Goal: Obtain resource: Download file/media

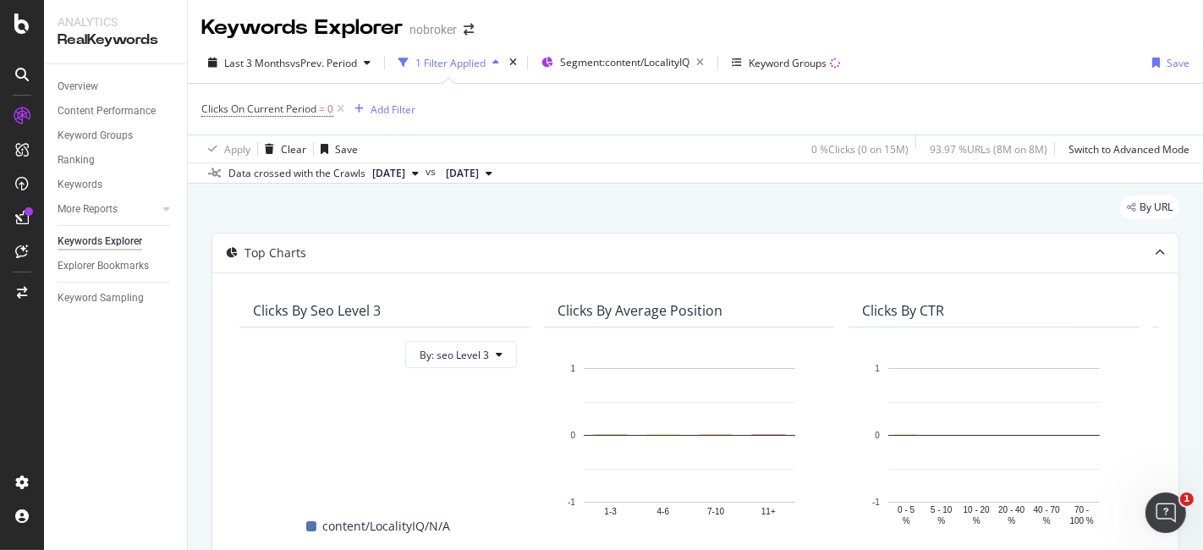
scroll to position [486, 0]
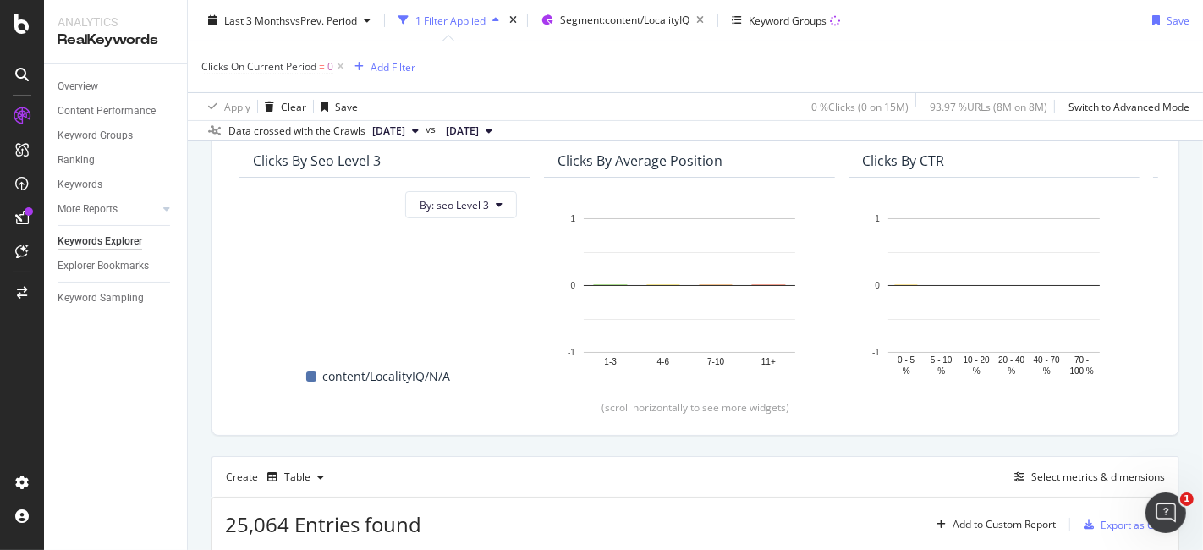
scroll to position [0, 0]
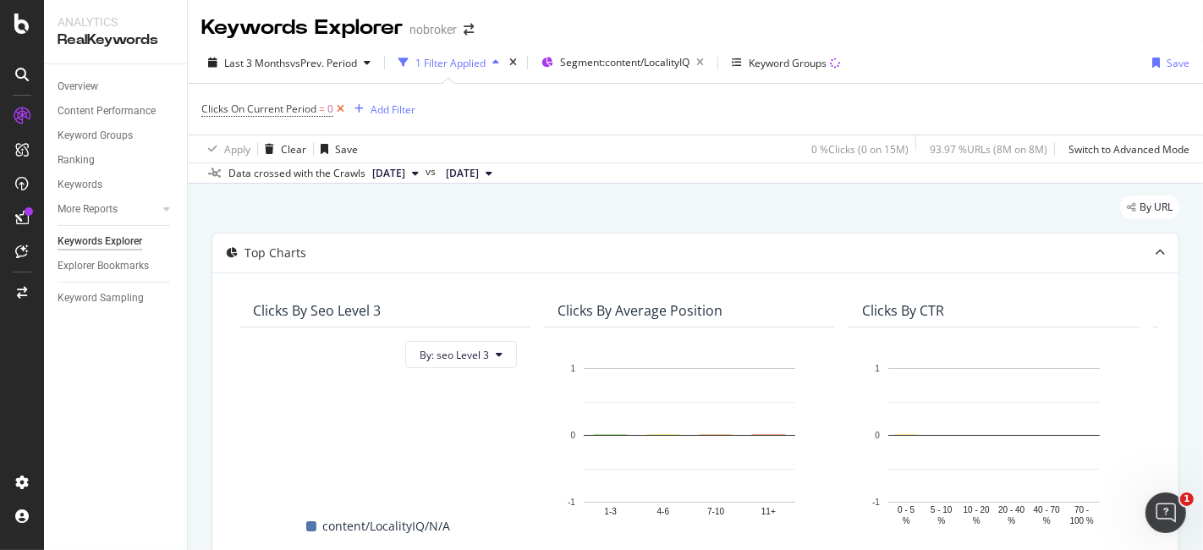
click at [343, 106] on icon at bounding box center [340, 109] width 14 height 17
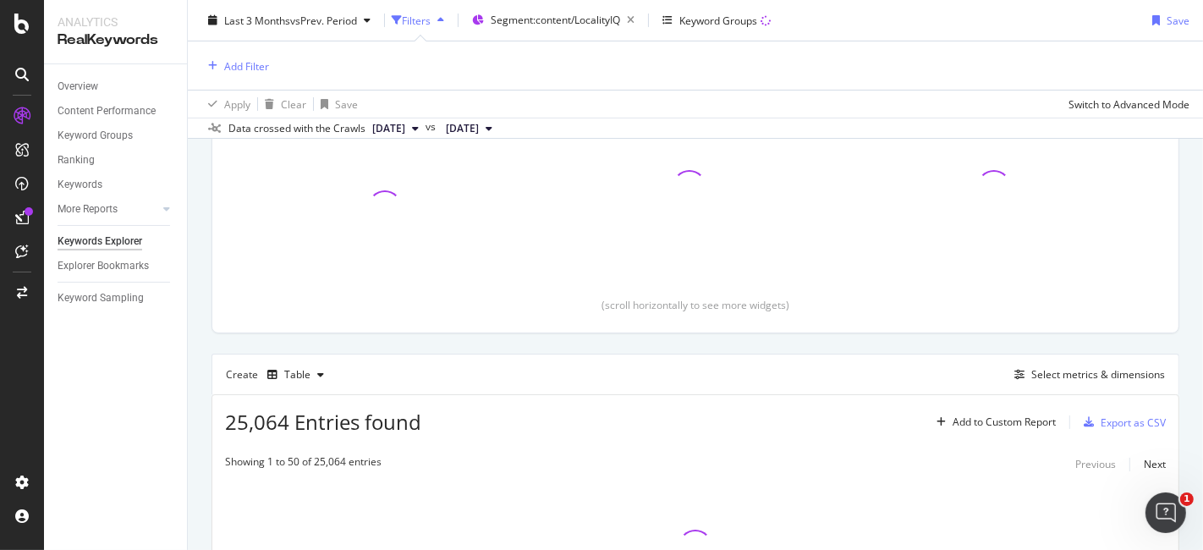
scroll to position [405, 0]
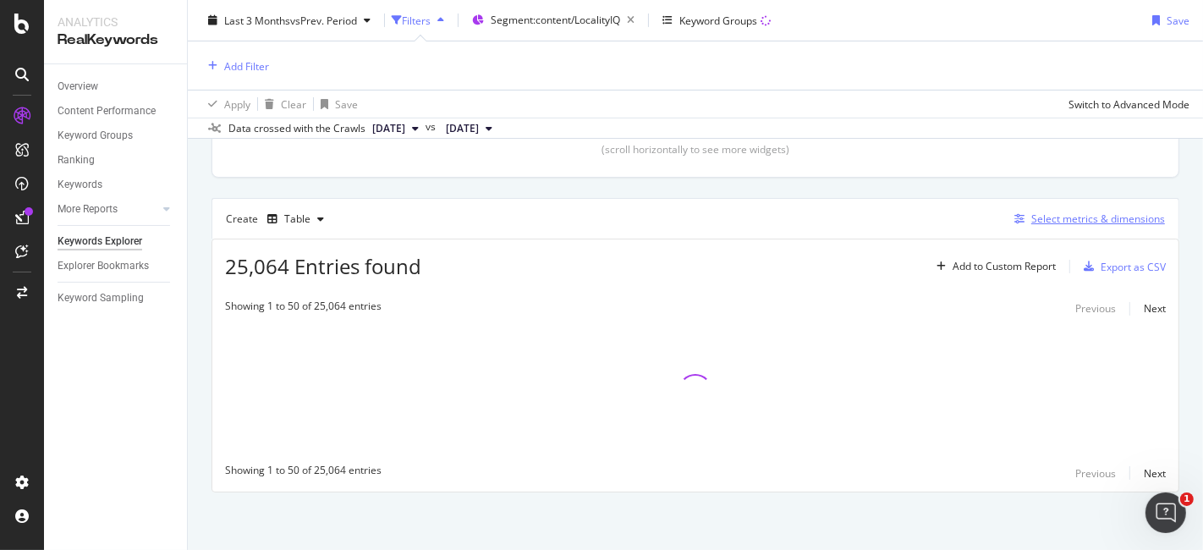
click at [1071, 221] on div "Select metrics & dimensions" at bounding box center [1098, 219] width 134 height 14
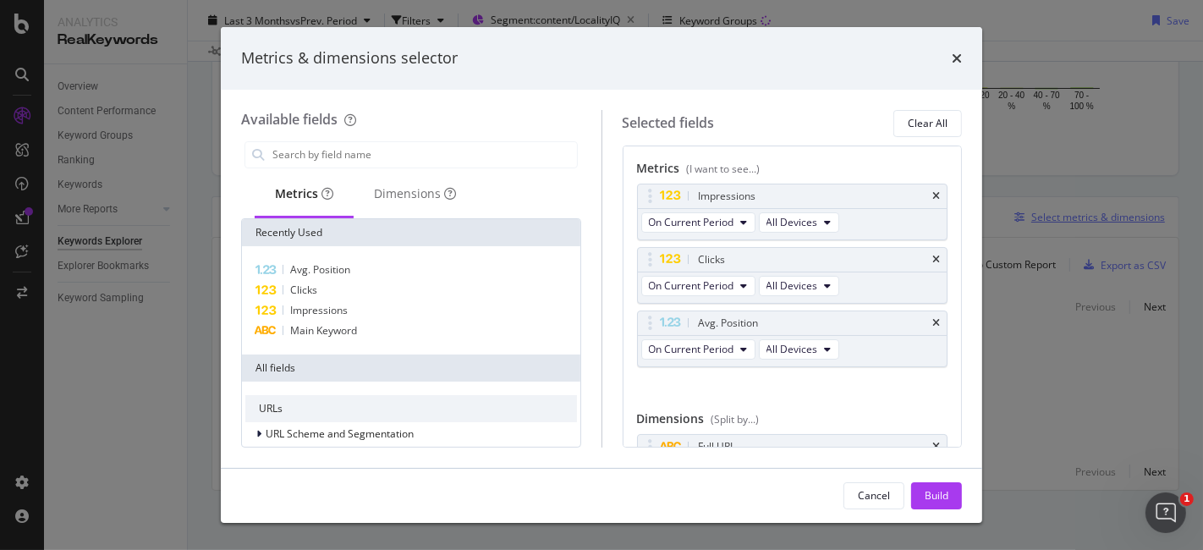
scroll to position [328, 0]
drag, startPoint x: 948, startPoint y: 63, endPoint x: 960, endPoint y: 58, distance: 13.2
click at [960, 58] on div "Metrics & dimensions selector" at bounding box center [601, 58] width 721 height 22
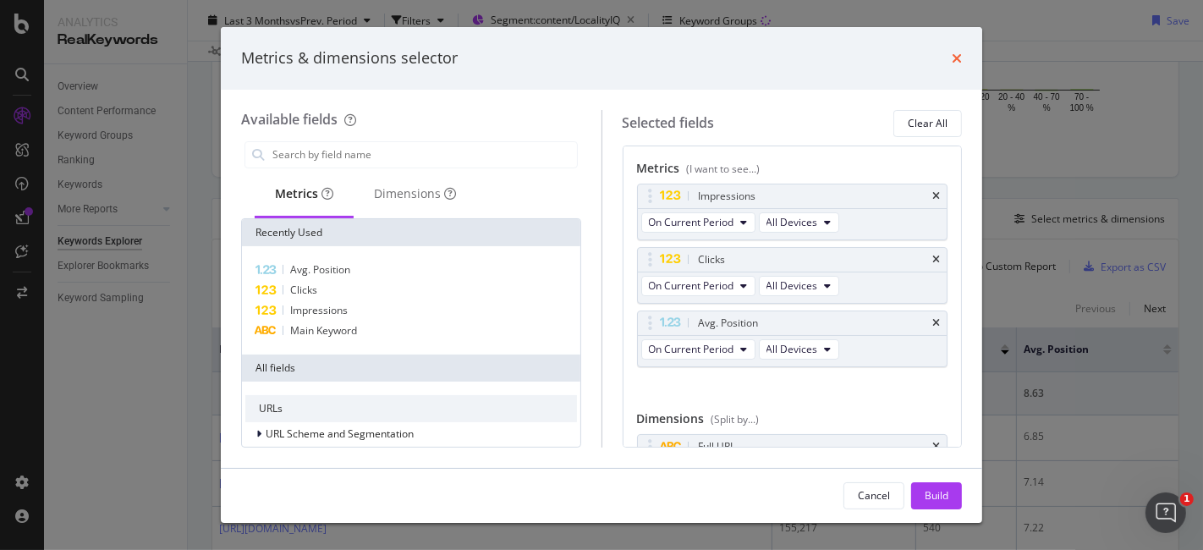
click at [960, 58] on icon "times" at bounding box center [957, 59] width 10 height 14
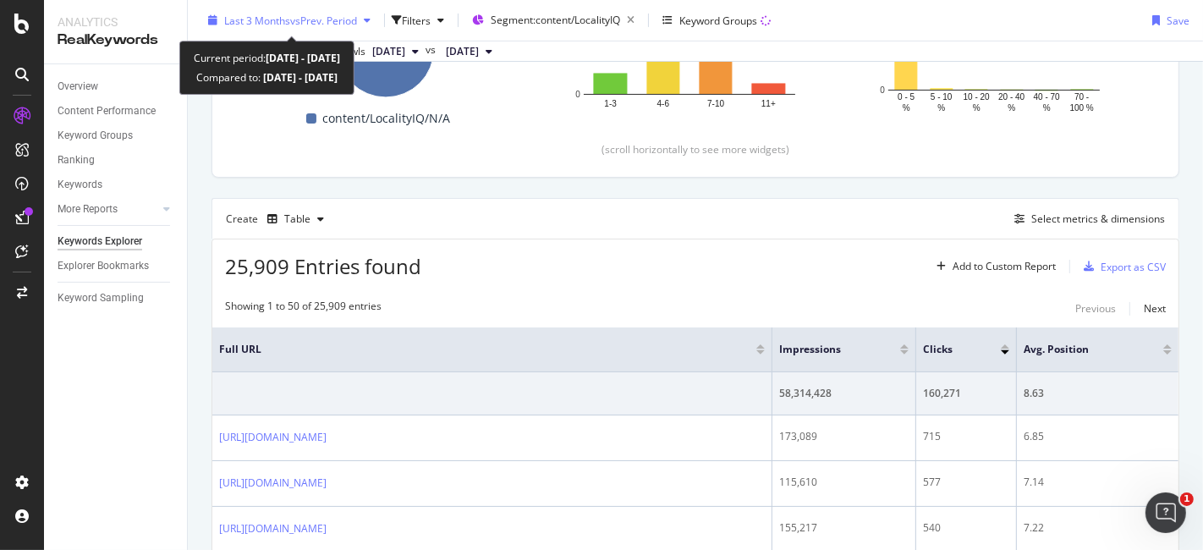
click at [342, 23] on span "vs Prev. Period" at bounding box center [323, 20] width 67 height 14
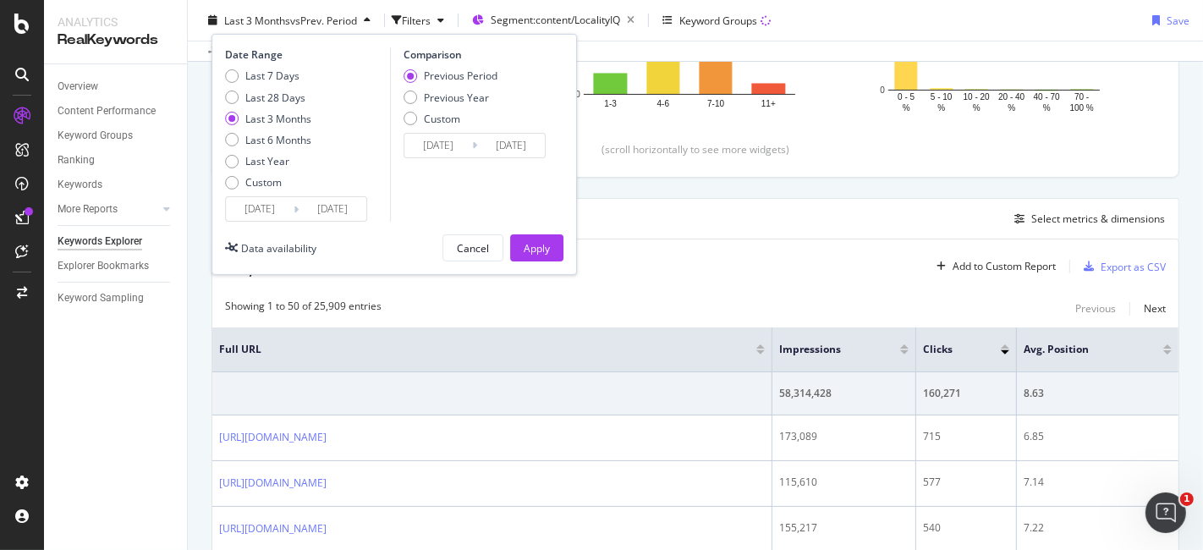
click at [237, 104] on div "Last 7 Days Last 28 Days Last 3 Months Last 6 Months Last Year Custom" at bounding box center [268, 133] width 86 height 128
click at [229, 100] on div "Last 28 Days" at bounding box center [232, 98] width 14 height 14
type input "[DATE]"
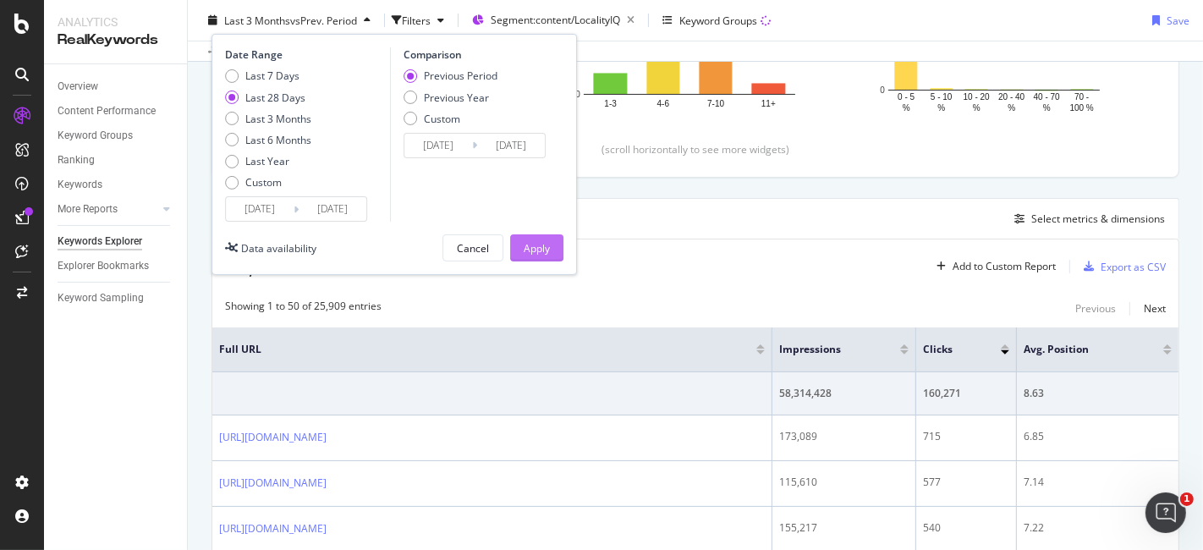
click at [557, 250] on button "Apply" at bounding box center [536, 247] width 53 height 27
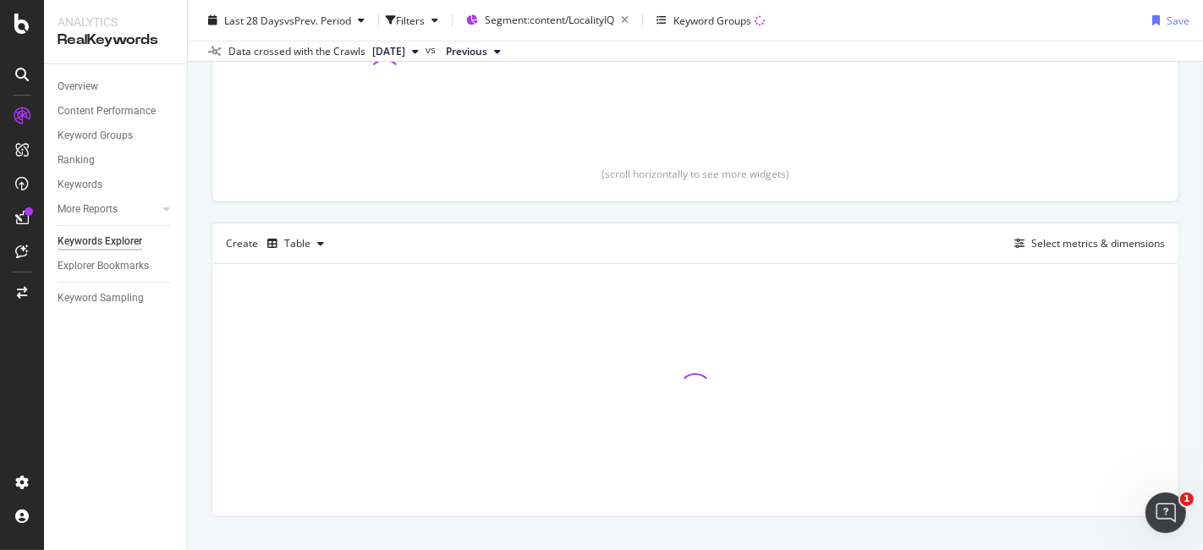
scroll to position [313, 0]
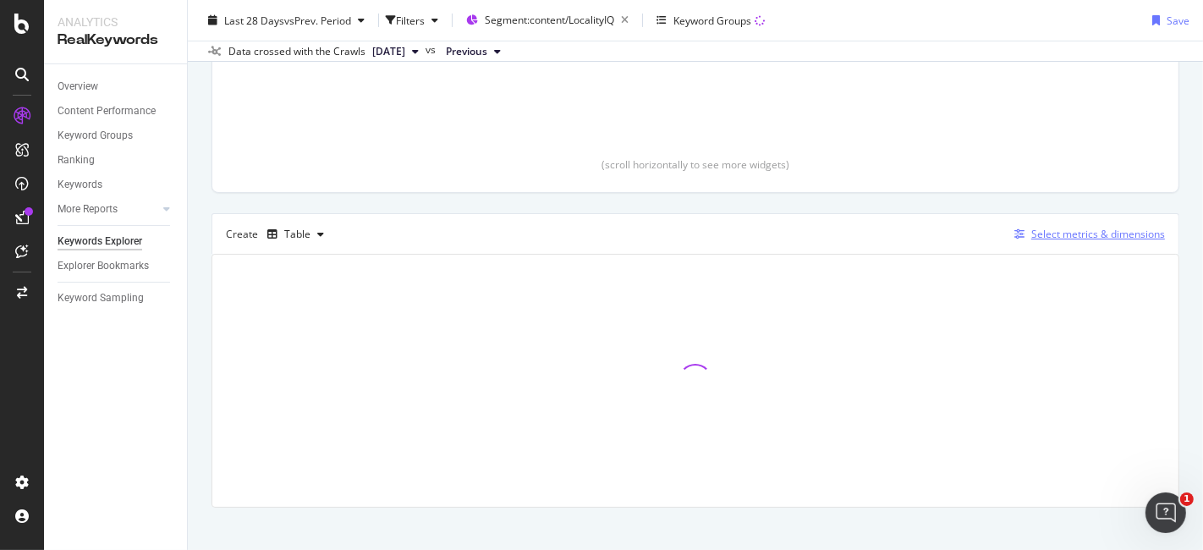
click at [1088, 233] on div "Select metrics & dimensions" at bounding box center [1098, 234] width 134 height 14
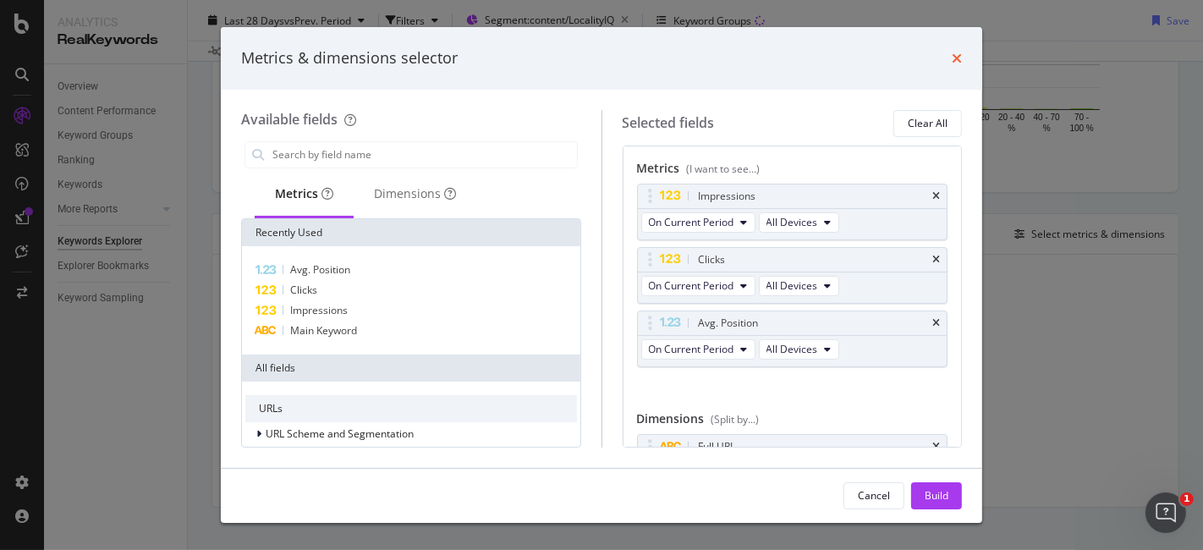
click at [955, 61] on icon "times" at bounding box center [957, 59] width 10 height 14
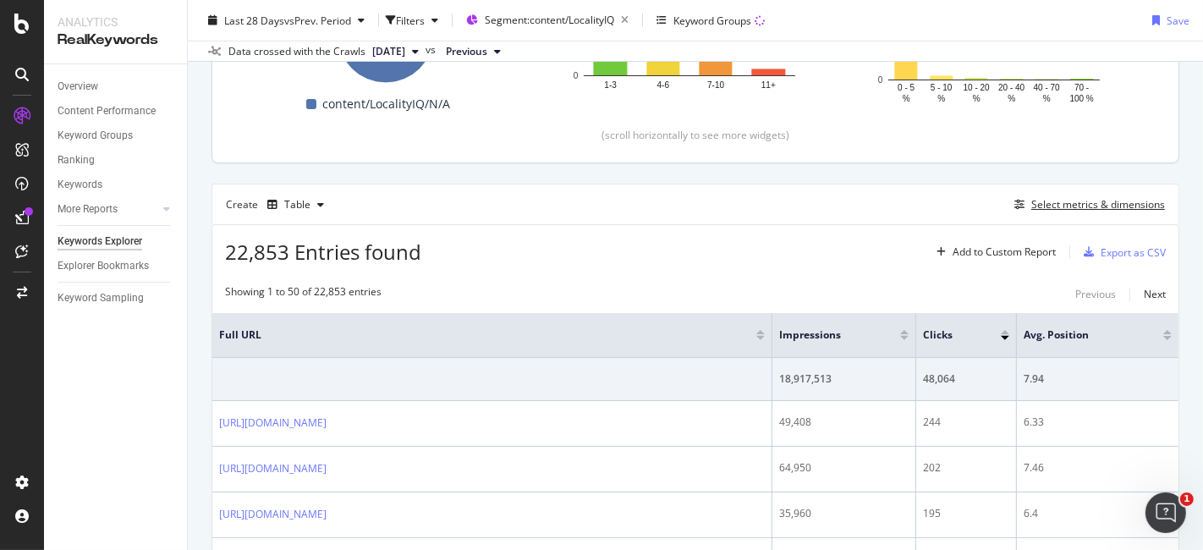
scroll to position [344, 0]
click at [1067, 204] on div "Select metrics & dimensions" at bounding box center [1098, 202] width 134 height 14
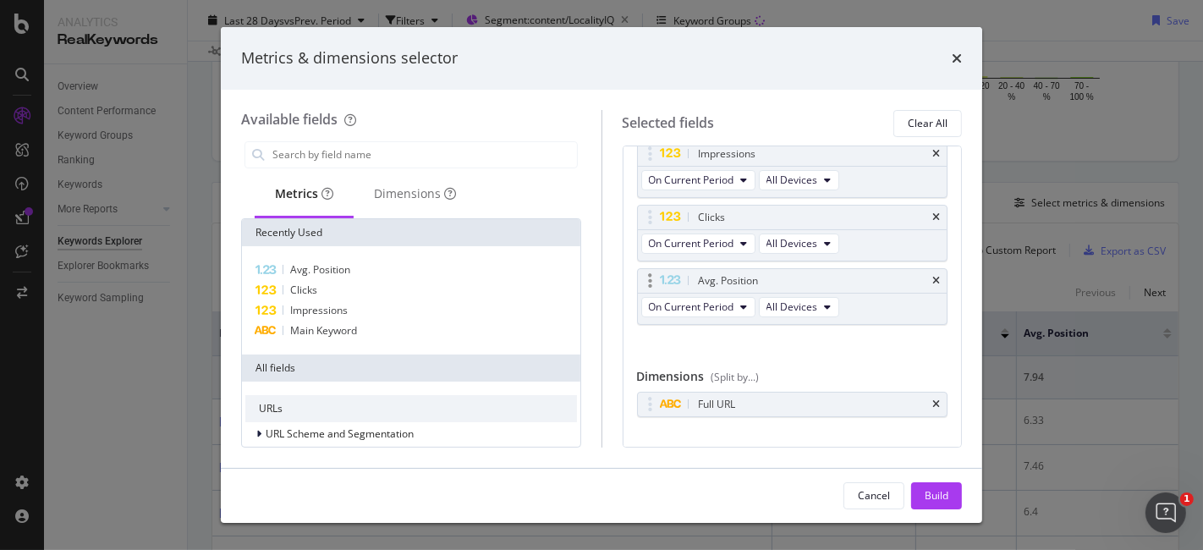
scroll to position [65, 0]
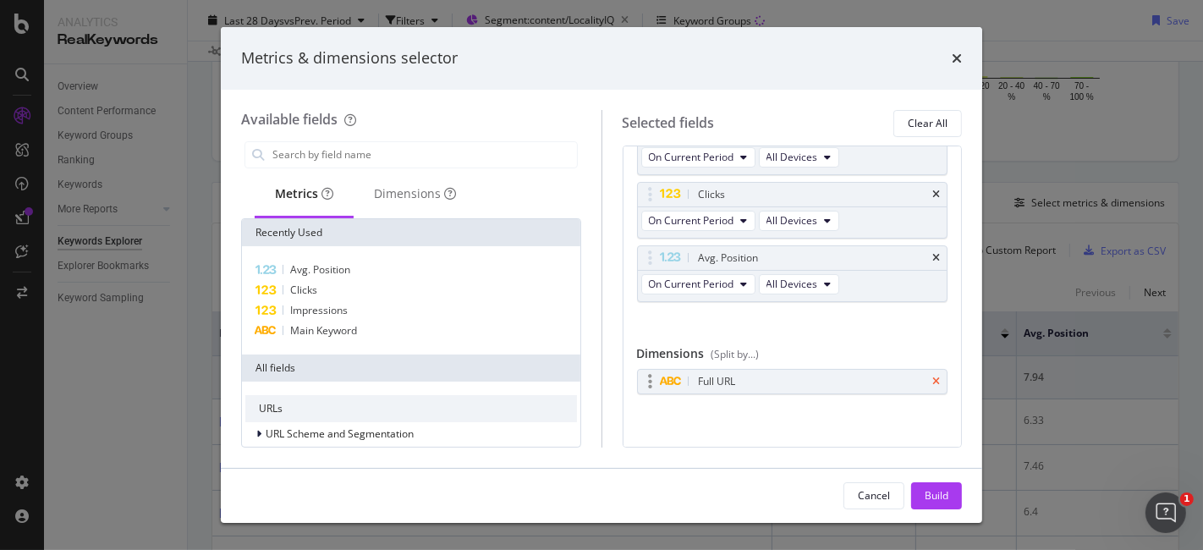
click at [932, 377] on icon "times" at bounding box center [936, 382] width 8 height 10
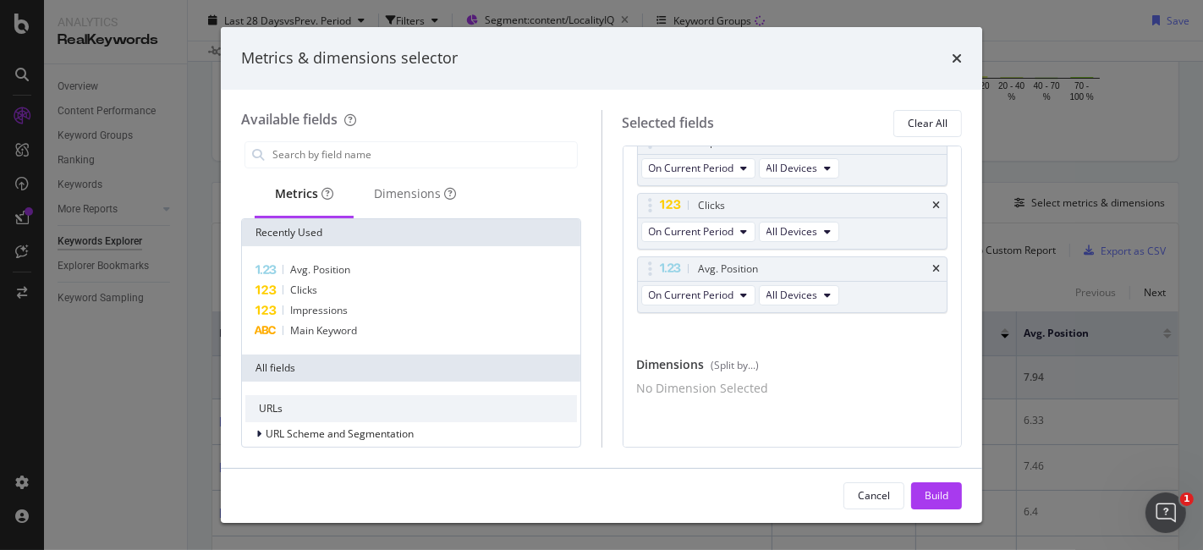
scroll to position [60, 0]
click at [442, 144] on input "modal" at bounding box center [424, 154] width 306 height 25
click at [415, 182] on div "Dimensions" at bounding box center [415, 195] width 123 height 47
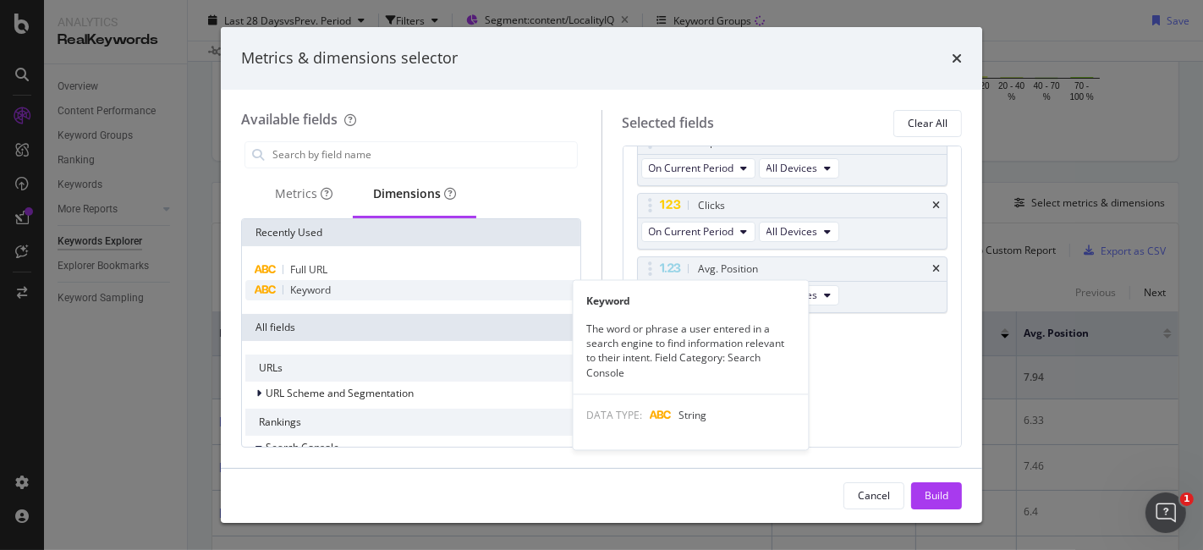
click at [388, 288] on div "Keyword" at bounding box center [411, 290] width 332 height 20
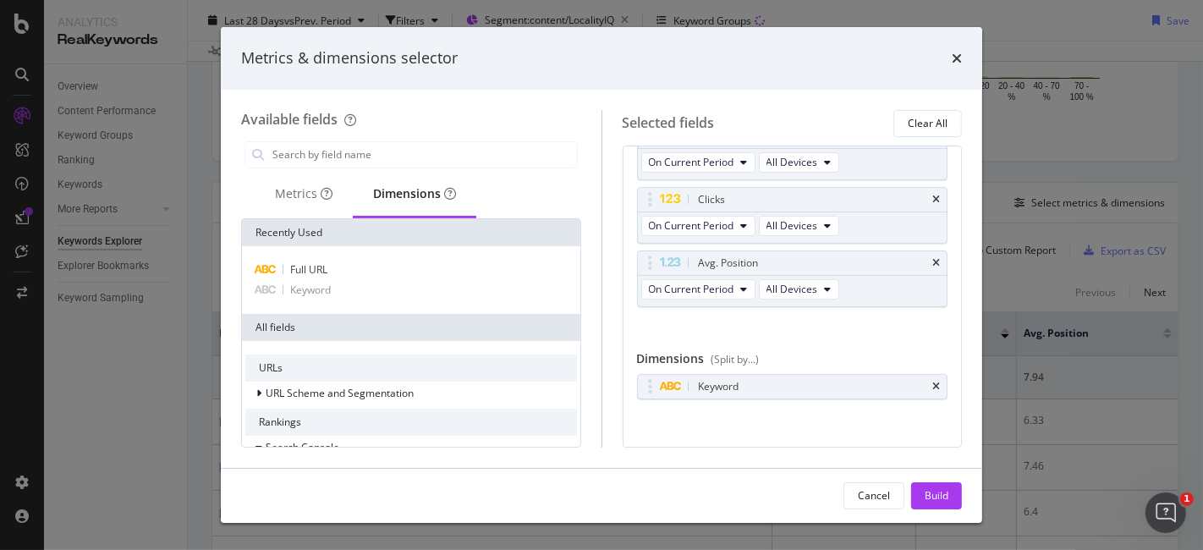
scroll to position [65, 0]
click at [930, 499] on div "Build" at bounding box center [937, 495] width 24 height 14
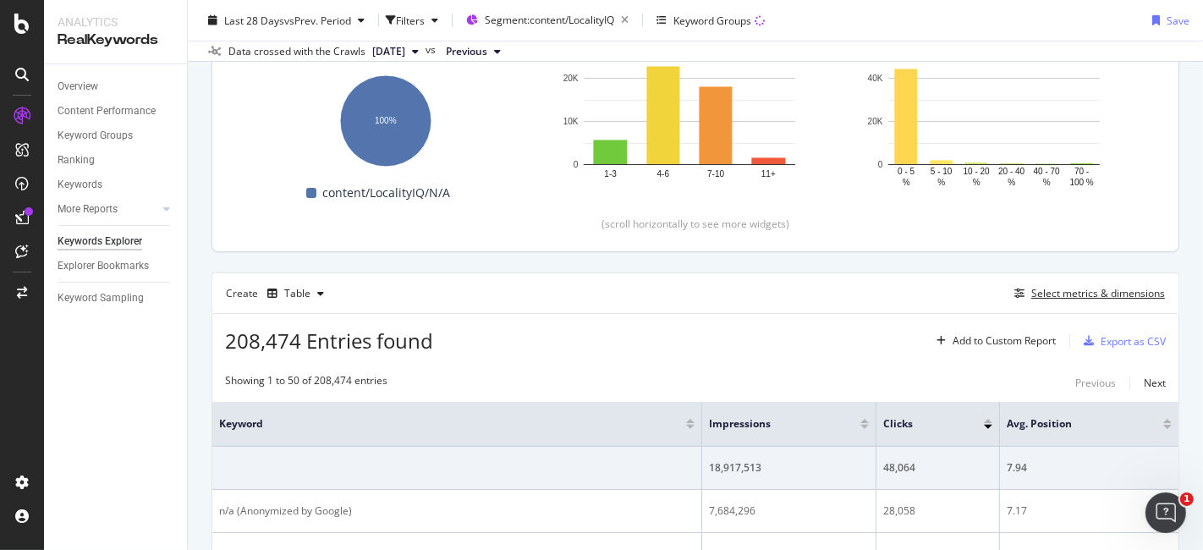
scroll to position [282, 0]
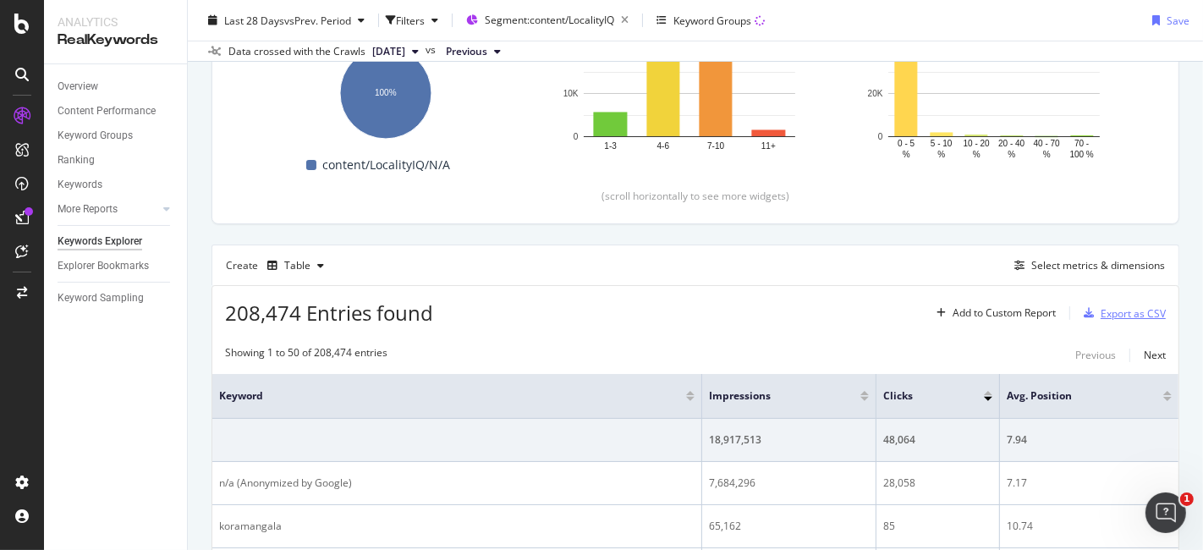
click at [1101, 311] on div "Export as CSV" at bounding box center [1133, 313] width 65 height 14
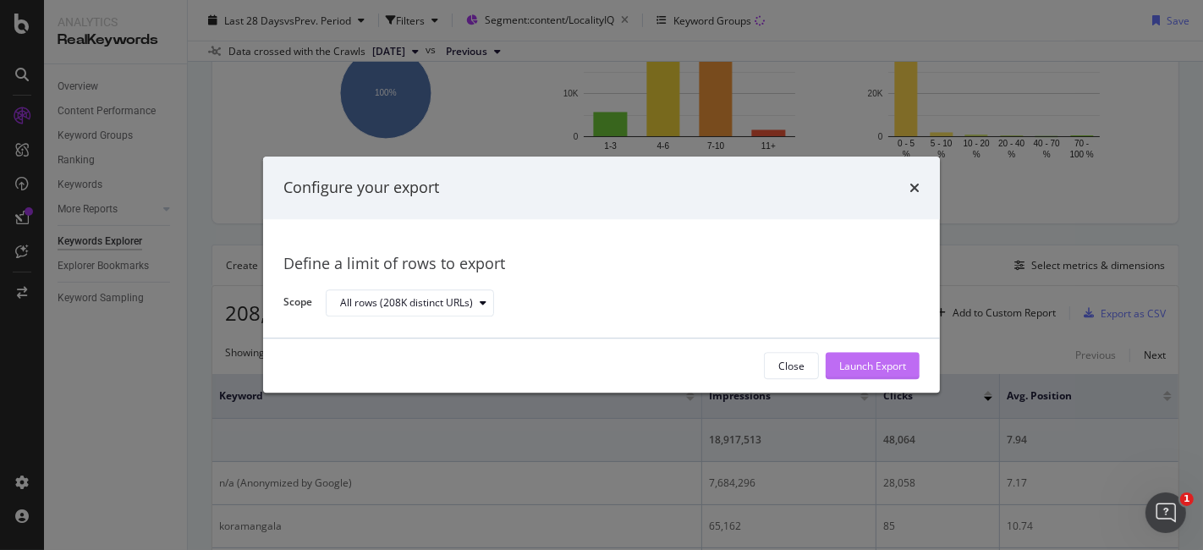
click at [891, 366] on div "Launch Export" at bounding box center [872, 366] width 67 height 14
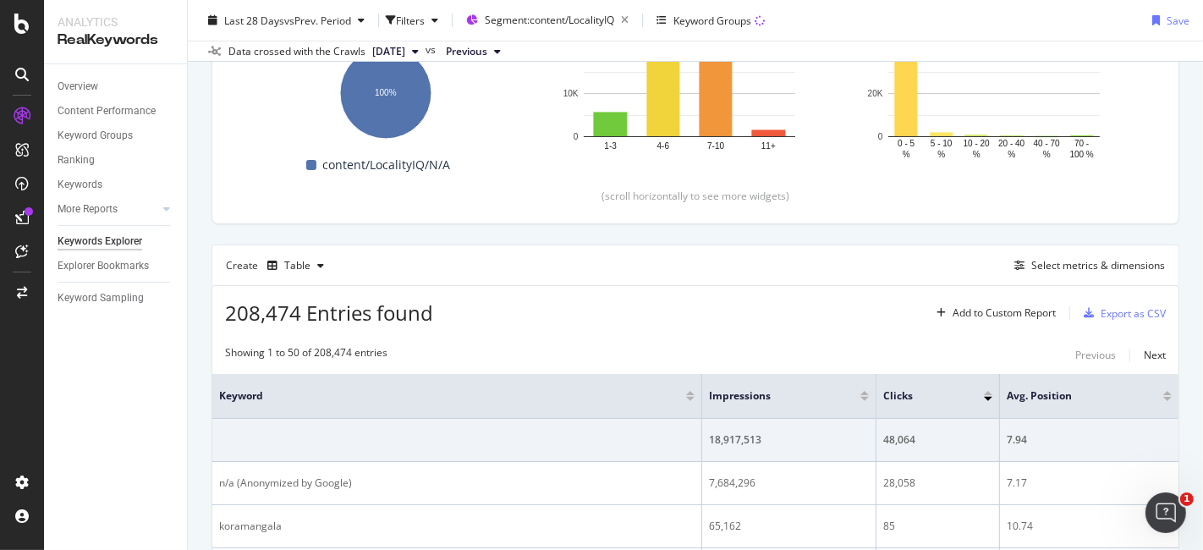
click at [1147, 59] on div "Data crossed with the Crawls [DATE] vs Previous" at bounding box center [695, 51] width 1015 height 20
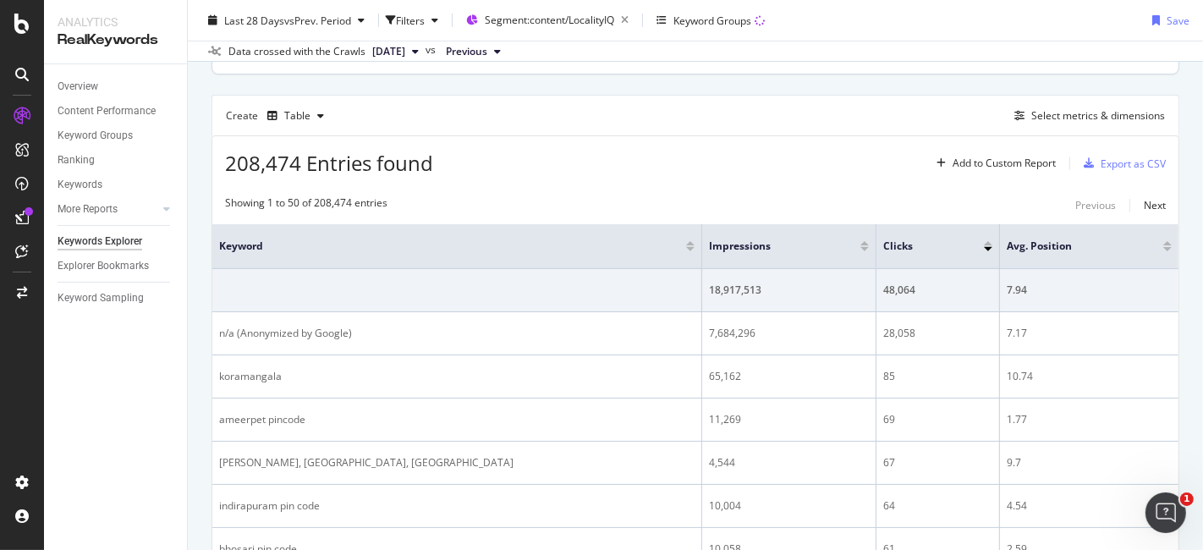
scroll to position [438, 0]
